Goal: Information Seeking & Learning: Learn about a topic

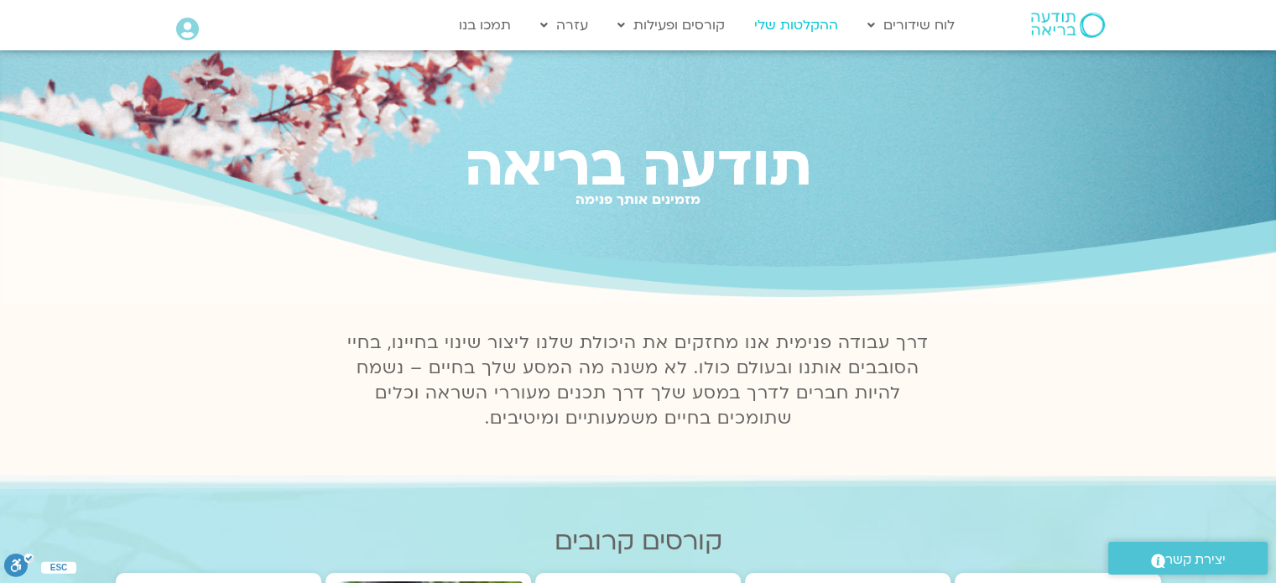
click at [800, 24] on link "ההקלטות שלי" at bounding box center [796, 25] width 101 height 32
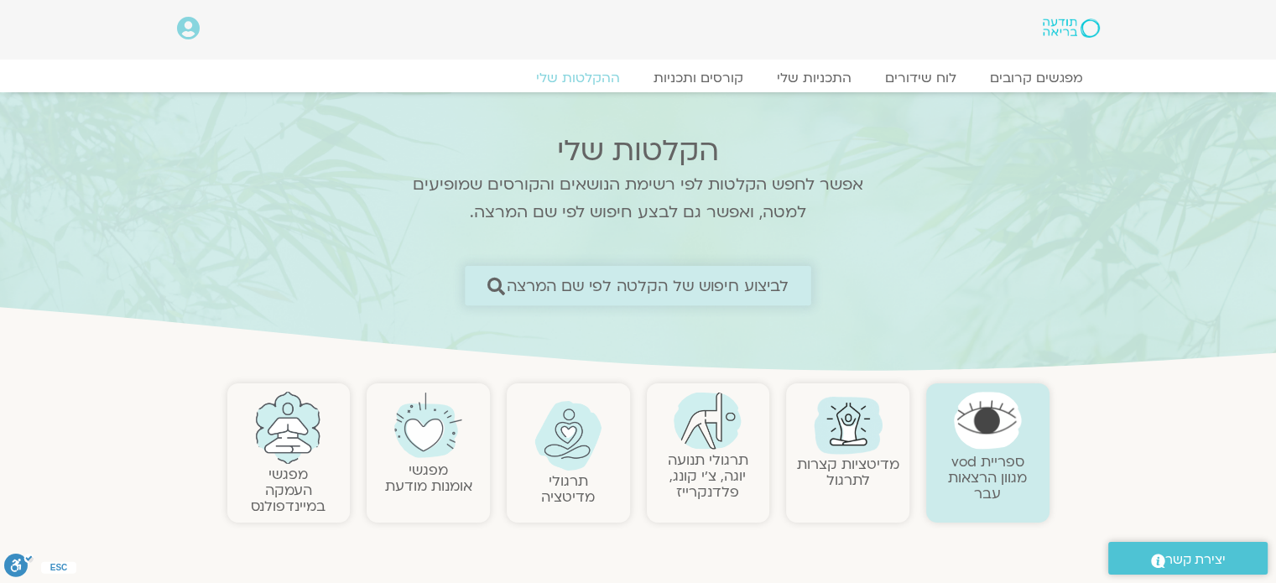
click at [589, 288] on span "לביצוע חיפוש של הקלטה לפי שם המרצה" at bounding box center [648, 286] width 283 height 18
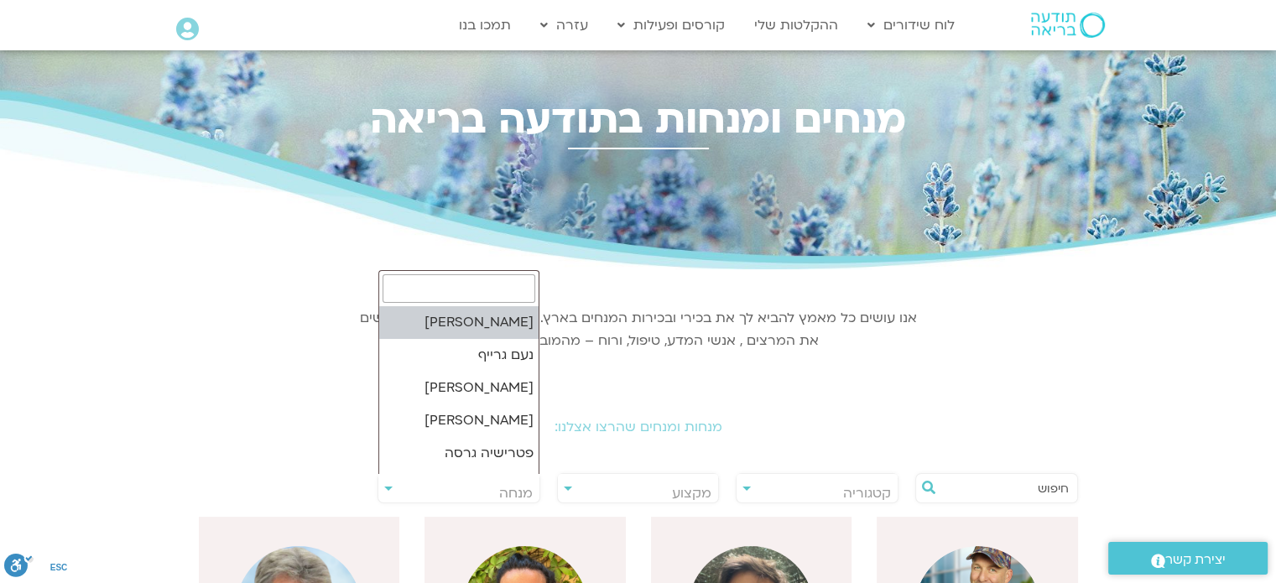
click at [501, 497] on span "מנחה" at bounding box center [516, 493] width 34 height 18
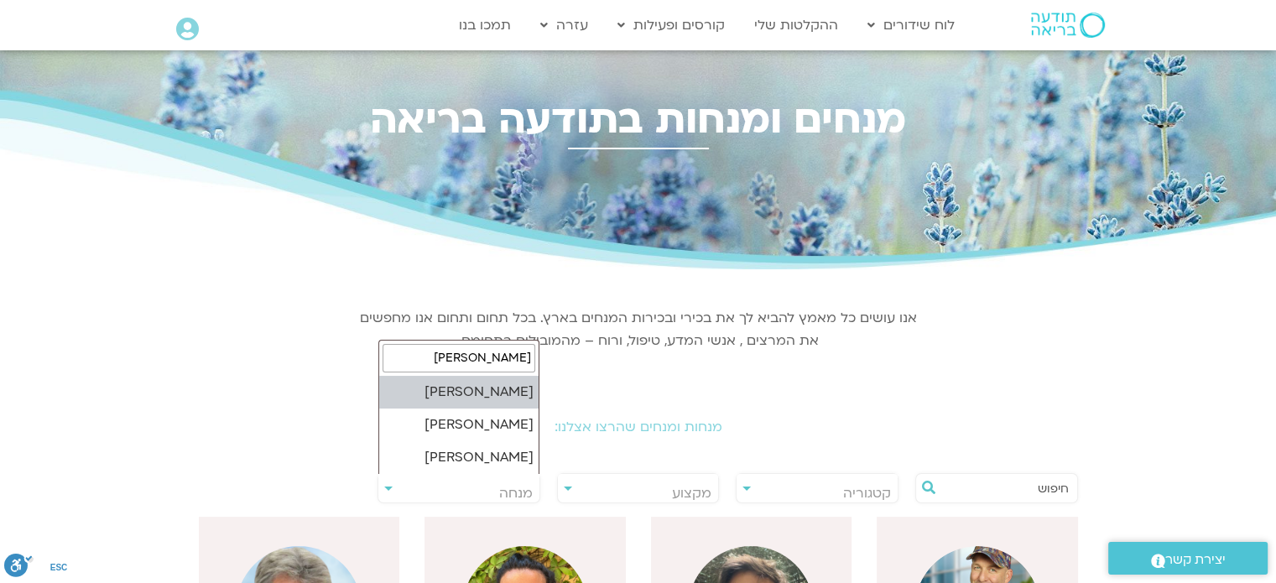
type input "רון א"
select select "*****"
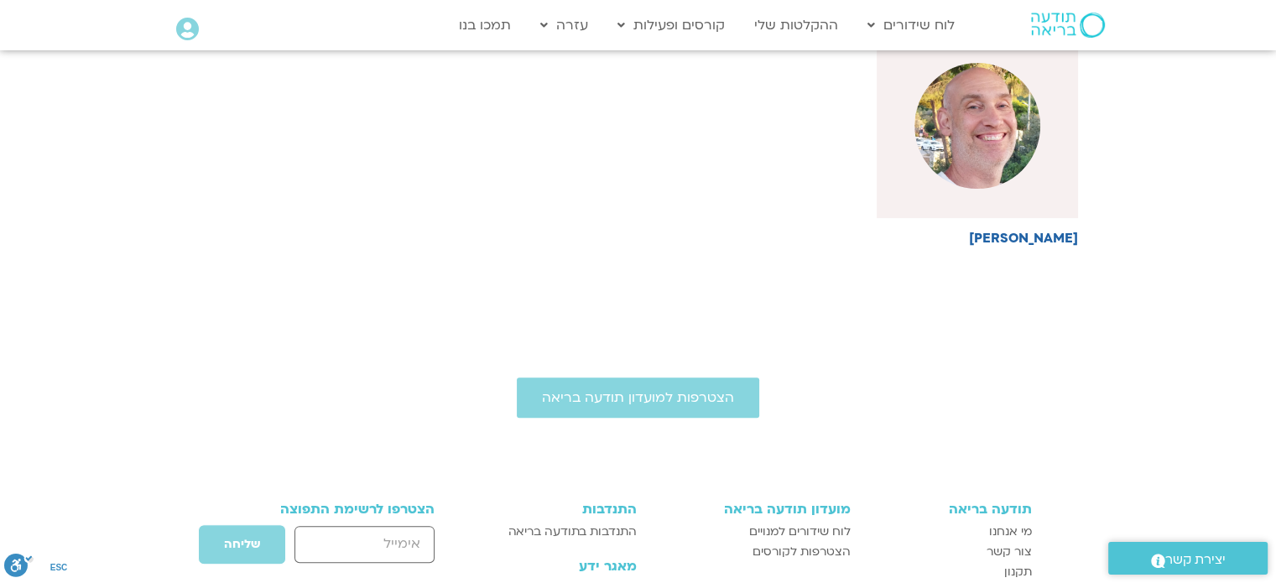
scroll to position [503, 0]
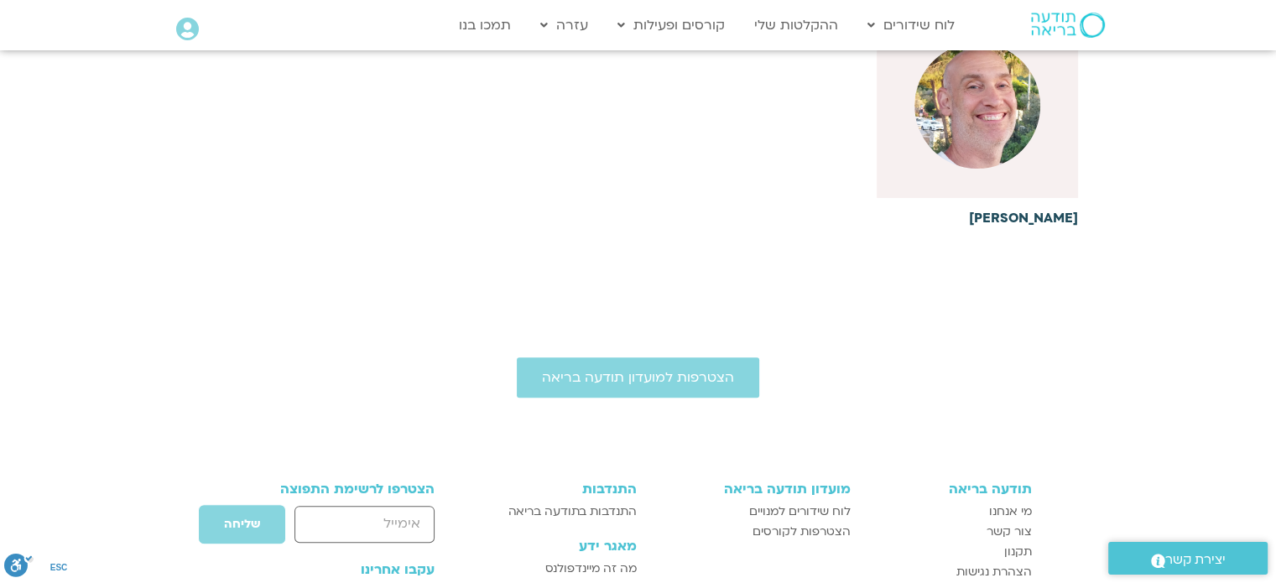
click at [1009, 157] on img at bounding box center [977, 106] width 126 height 126
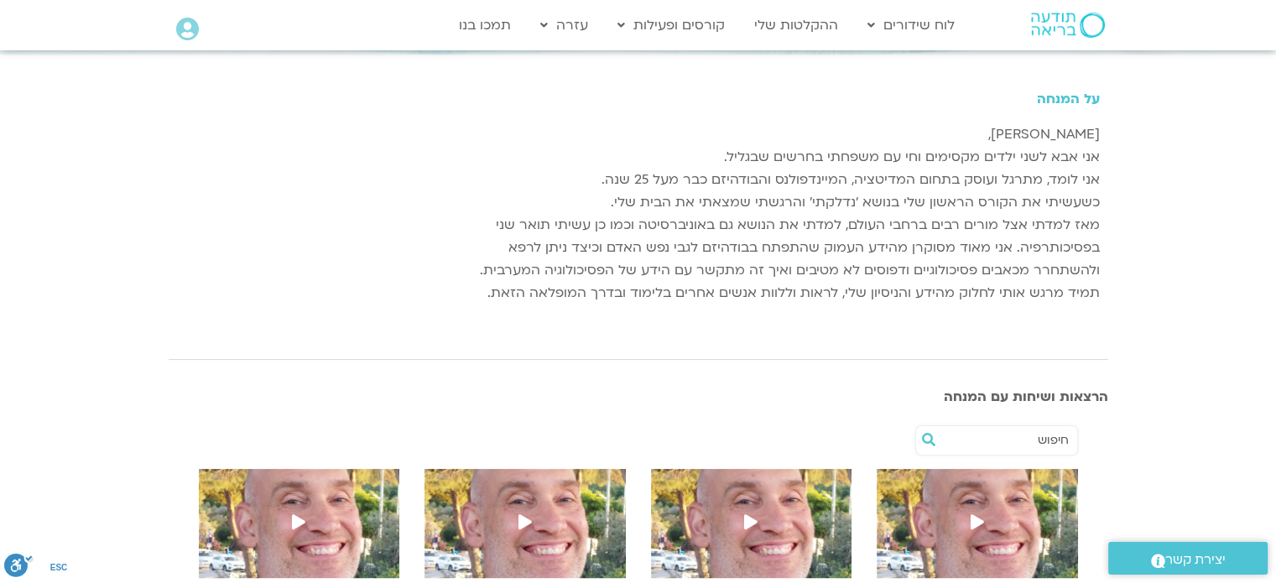
scroll to position [419, 0]
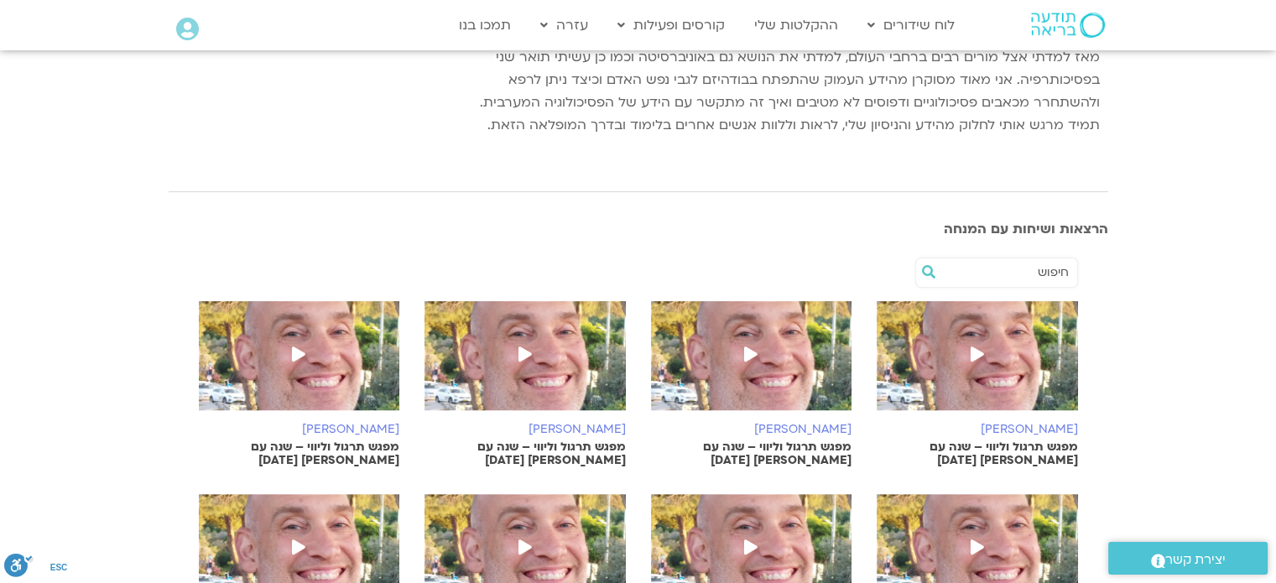
click at [1024, 454] on p "מפגש תרגול וליווי – שנה עם פמה צ’ודרון 1.9.25" at bounding box center [976, 453] width 201 height 27
